Goal: Information Seeking & Learning: Learn about a topic

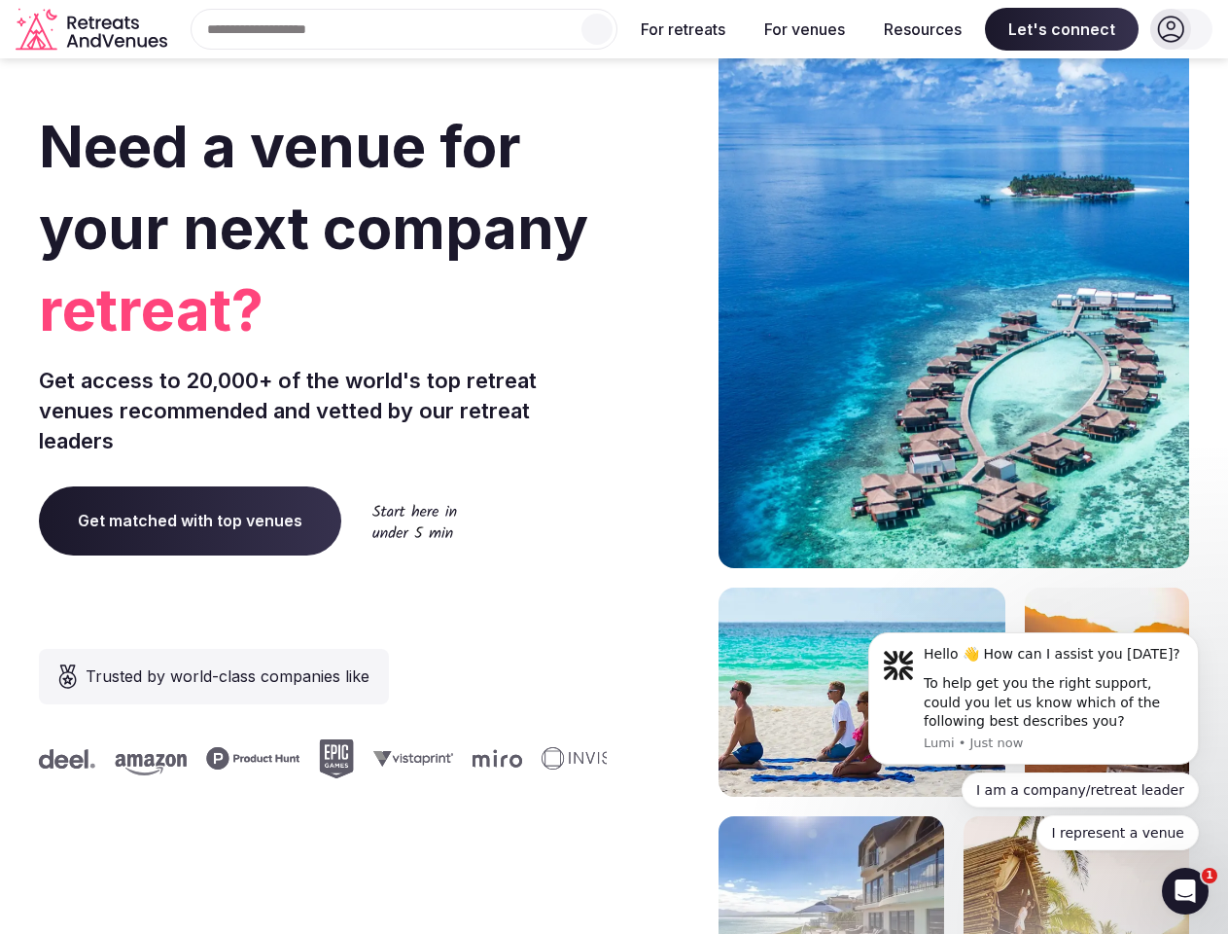
click at [614, 467] on div "Need a venue for your next company retreat? Get access to 20,000+ of the world'…" at bounding box center [614, 582] width 1150 height 1172
click at [405, 29] on div "Search Popular Destinations [GEOGRAPHIC_DATA], [GEOGRAPHIC_DATA] [GEOGRAPHIC_DA…" at bounding box center [396, 29] width 442 height 41
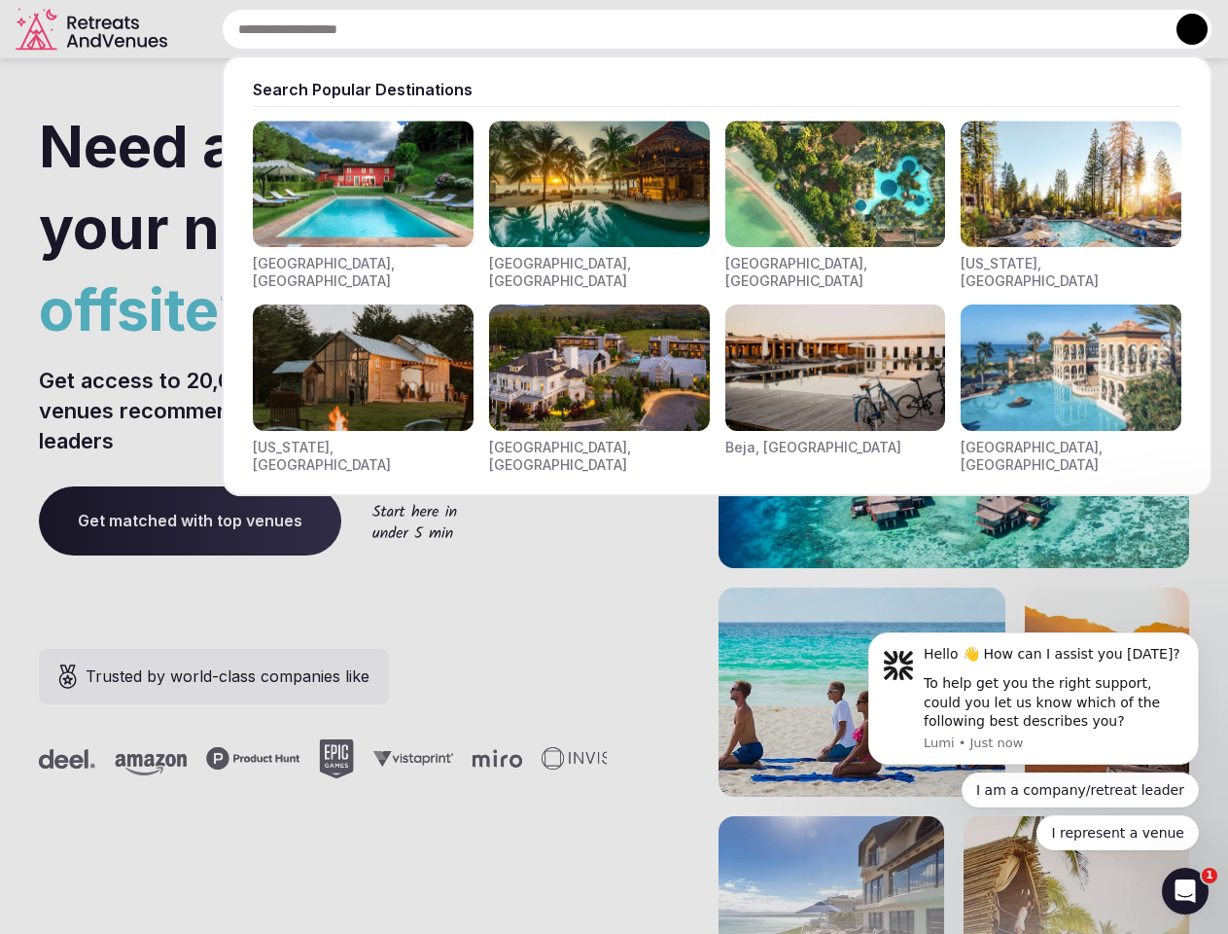
click at [597, 29] on input "text" at bounding box center [717, 29] width 991 height 41
click at [684, 29] on input "text" at bounding box center [717, 29] width 991 height 41
click at [804, 29] on input "text" at bounding box center [717, 29] width 991 height 41
click at [923, 29] on input "text" at bounding box center [717, 29] width 991 height 41
click at [1062, 29] on input "text" at bounding box center [717, 29] width 991 height 41
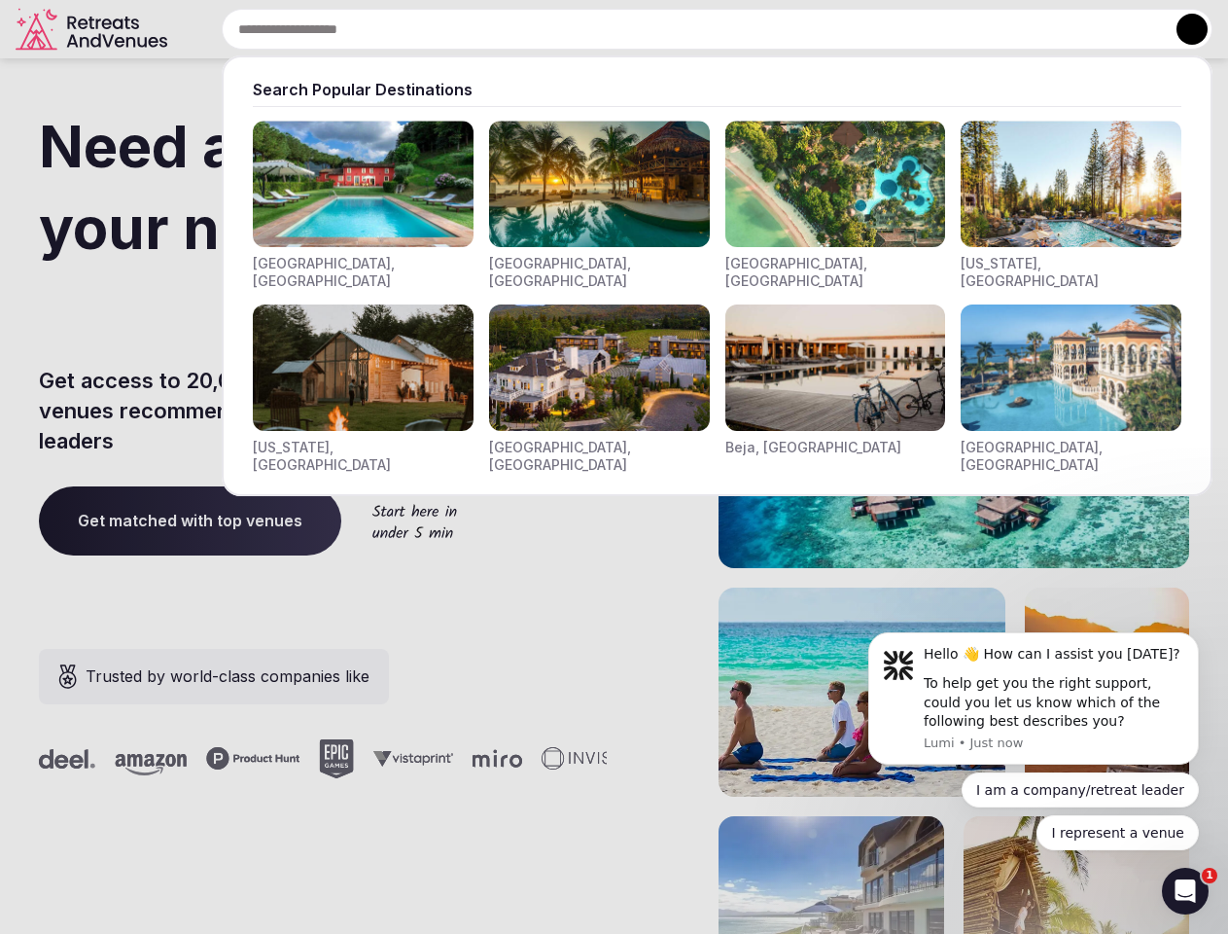
click at [1181, 29] on button at bounding box center [1192, 29] width 31 height 31
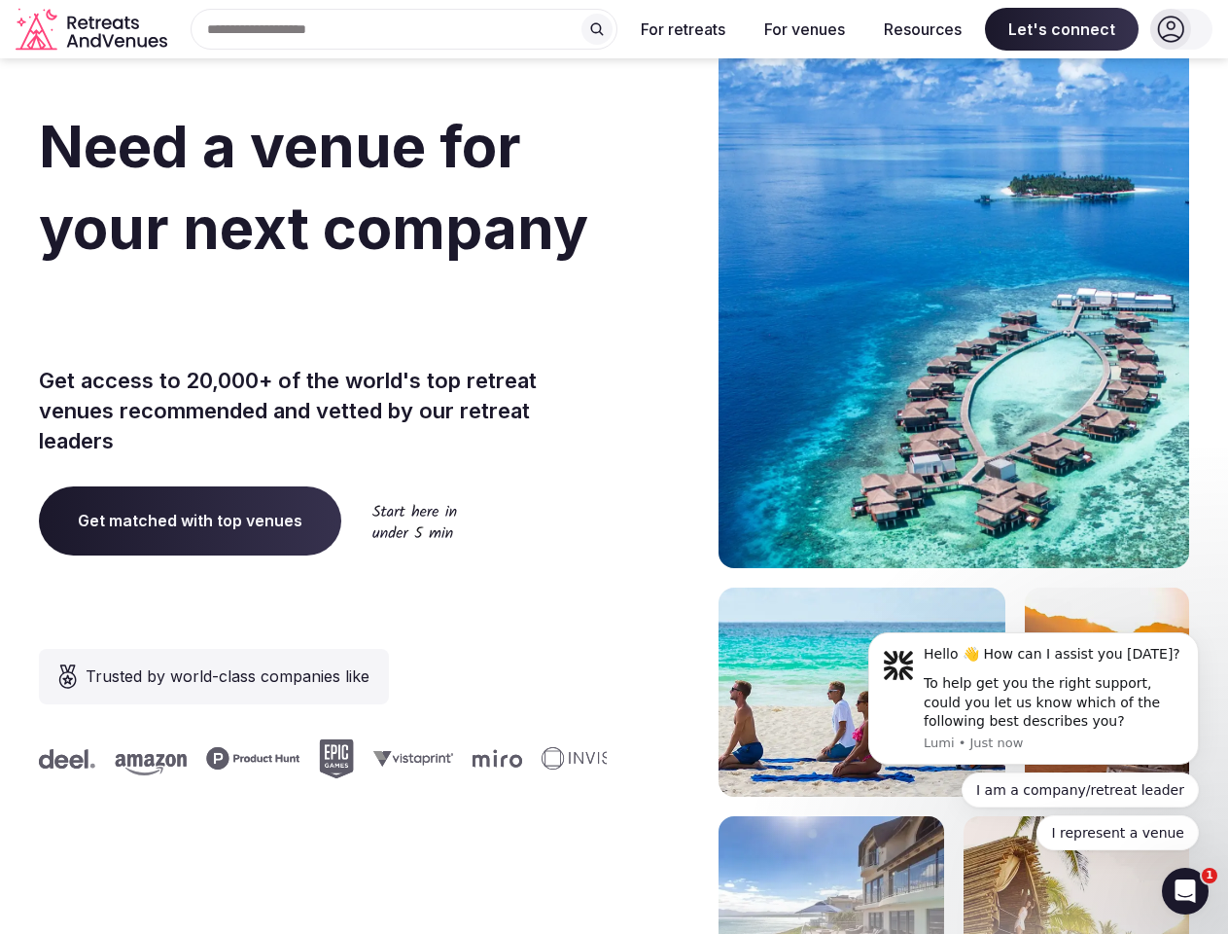
click at [1034, 698] on div "To help get you the right support, could you let us know which of the following…" at bounding box center [1054, 702] width 261 height 57
